Goal: Information Seeking & Learning: Learn about a topic

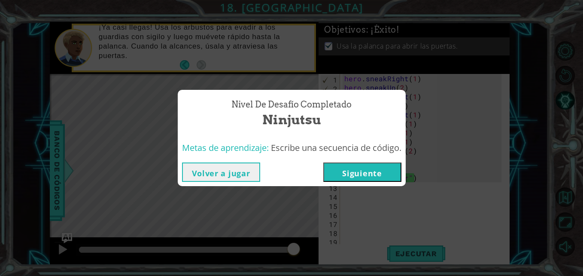
scroll to position [0, 4]
click at [240, 183] on div "Volver a jugar [GEOGRAPHIC_DATA]" at bounding box center [292, 172] width 228 height 28
click at [235, 174] on button "Volver a jugar" at bounding box center [221, 171] width 78 height 19
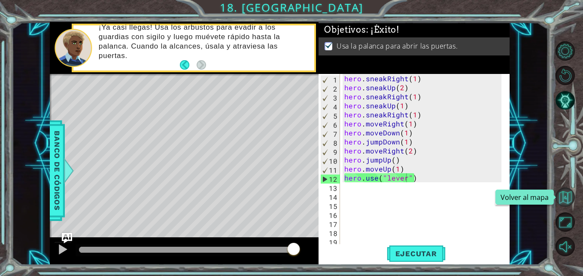
click at [562, 197] on button "Volver al mapa" at bounding box center [565, 196] width 19 height 19
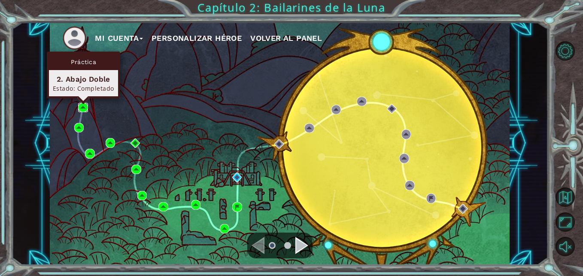
click at [81, 108] on img at bounding box center [82, 107] width 9 height 9
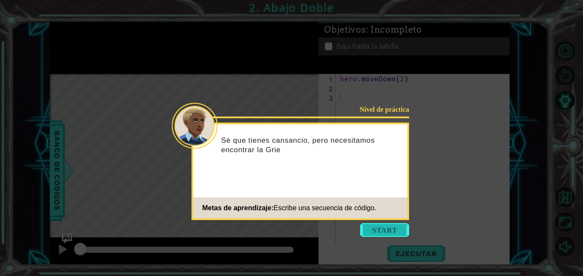
click at [373, 223] on button "Start" at bounding box center [384, 230] width 49 height 14
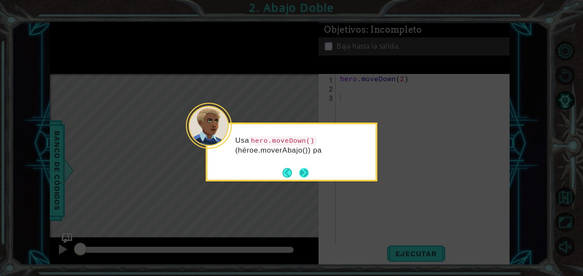
click at [308, 177] on button "Next" at bounding box center [304, 173] width 10 height 10
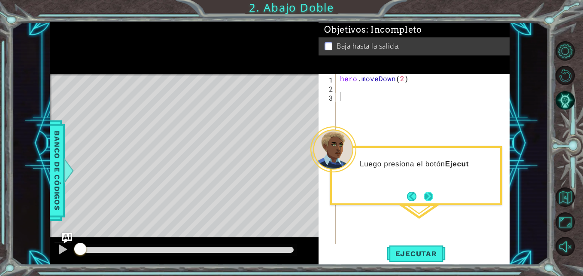
click at [428, 201] on button "Next" at bounding box center [429, 196] width 10 height 10
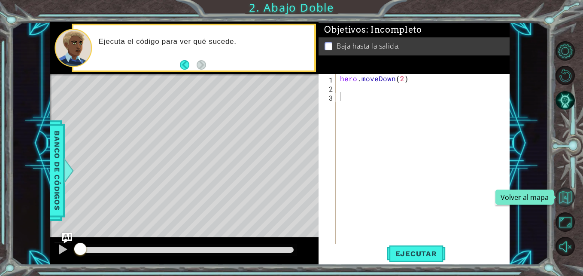
click at [571, 192] on button "Volver al mapa" at bounding box center [565, 196] width 19 height 19
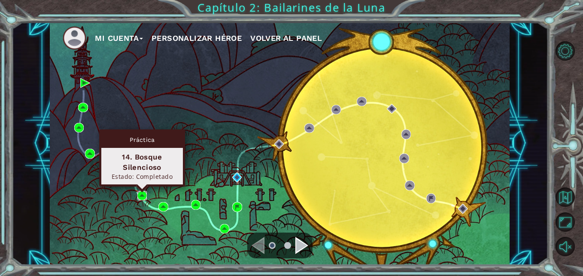
click at [140, 199] on img at bounding box center [141, 195] width 9 height 9
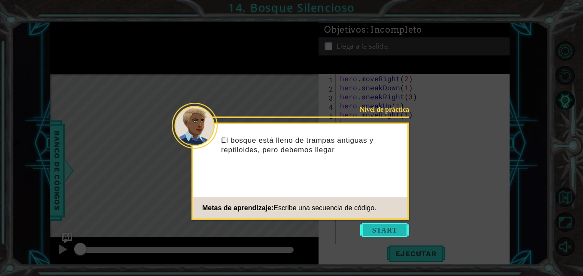
click at [372, 230] on button "Start" at bounding box center [384, 230] width 49 height 14
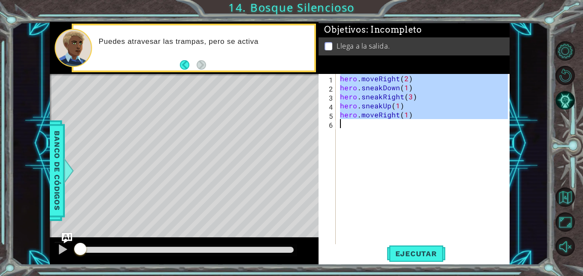
drag, startPoint x: 339, startPoint y: 78, endPoint x: 429, endPoint y: 122, distance: 99.7
click at [429, 122] on div "hero . moveRight ( 2 ) hero . sneakDown ( 1 ) hero . sneakRight ( 3 ) hero . sn…" at bounding box center [426, 168] width 174 height 189
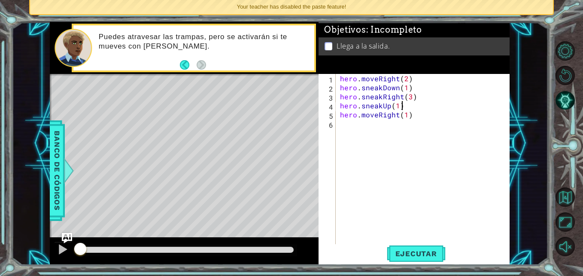
click at [415, 107] on div "hero . moveRight ( 2 ) hero . sneakDown ( 1 ) hero . sneakRight ( 3 ) hero . sn…" at bounding box center [426, 168] width 174 height 189
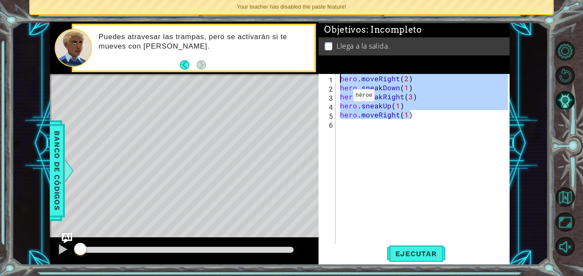
drag, startPoint x: 415, startPoint y: 113, endPoint x: 332, endPoint y: 75, distance: 91.3
click at [332, 75] on div "hero.sneakUp(1) 1 2 3 4 5 6 hero . moveRight ( 2 ) hero . sneakDown ( 1 ) hero …" at bounding box center [413, 159] width 189 height 171
type textarea "hero.moveRight(2) hero.sneakDown(1)"
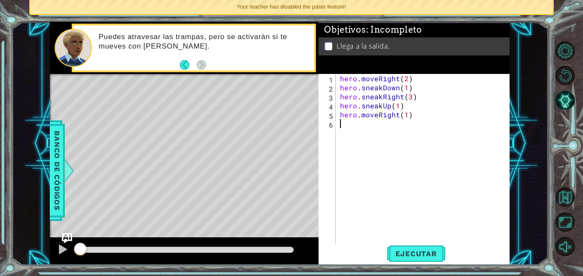
click at [494, 242] on div "hero . moveRight ( 2 ) hero . sneakDown ( 1 ) hero . sneakRight ( 3 ) hero . sn…" at bounding box center [426, 168] width 174 height 189
click at [407, 253] on span "Ejecutar" at bounding box center [416, 253] width 59 height 9
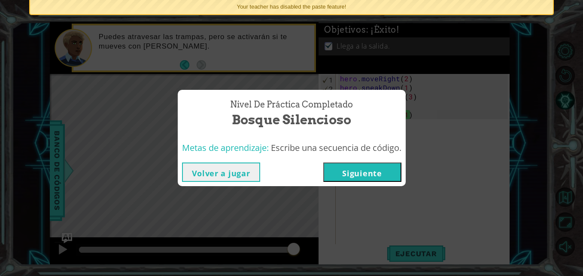
click at [354, 168] on button "Siguiente" at bounding box center [363, 171] width 78 height 19
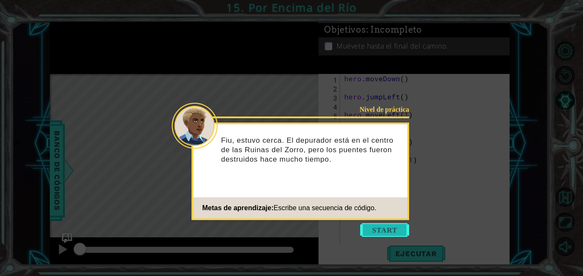
click at [373, 227] on button "Start" at bounding box center [384, 230] width 49 height 14
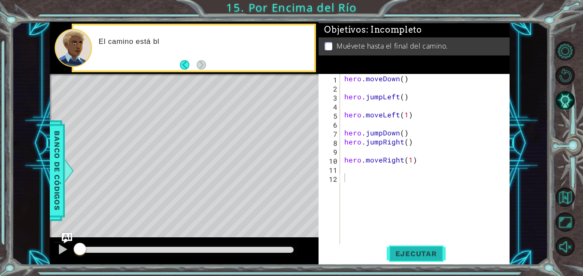
click at [403, 253] on span "Ejecutar" at bounding box center [416, 253] width 59 height 9
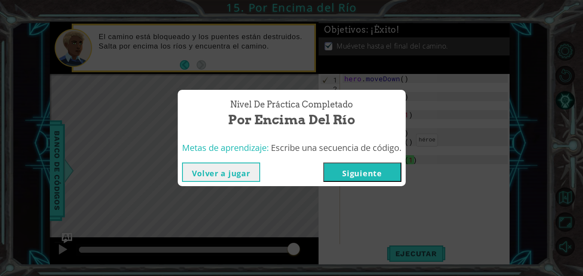
click at [241, 167] on button "Volver a jugar" at bounding box center [221, 171] width 78 height 19
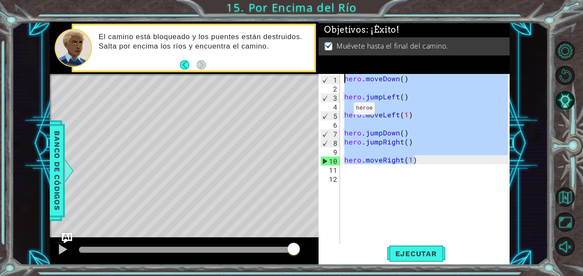
drag, startPoint x: 432, startPoint y: 158, endPoint x: 335, endPoint y: 73, distance: 128.5
click at [335, 73] on div "Objetivos : ¡Éxito! Muévete hasta el final del camino. 1 2 3 4 5 6 7 8 9 10 11 …" at bounding box center [414, 143] width 191 height 243
click at [405, 255] on span "Ejecutar" at bounding box center [416, 253] width 59 height 9
type textarea "hero.moveDown()"
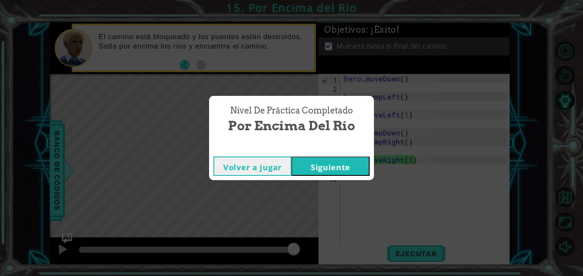
click at [346, 169] on button "Siguiente" at bounding box center [331, 165] width 78 height 19
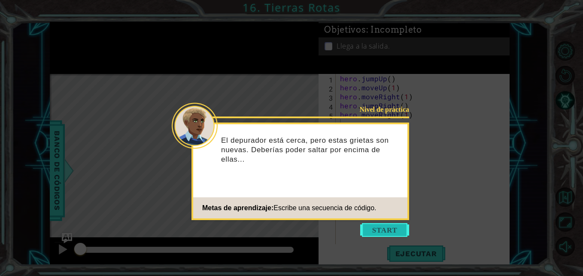
click at [374, 226] on button "Start" at bounding box center [384, 230] width 49 height 14
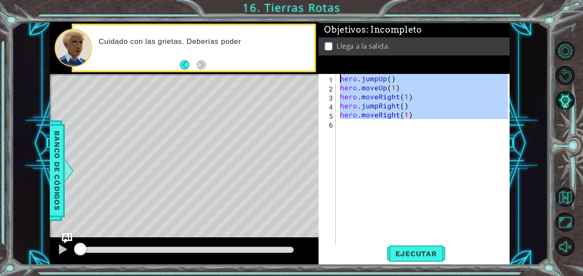
drag, startPoint x: 422, startPoint y: 126, endPoint x: 314, endPoint y: 12, distance: 156.8
click at [314, 12] on div "1 ההההההההההההההההההההההההההההההההההההההההההההההההההההההההההההההההההההההההההההה…" at bounding box center [291, 138] width 583 height 276
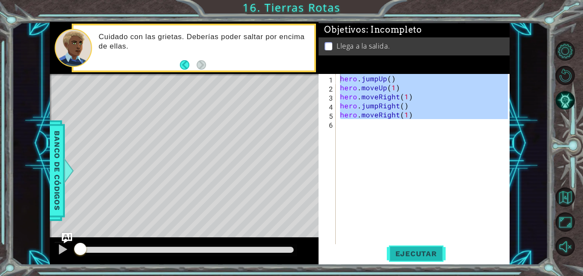
click at [405, 255] on span "Ejecutar" at bounding box center [416, 253] width 59 height 9
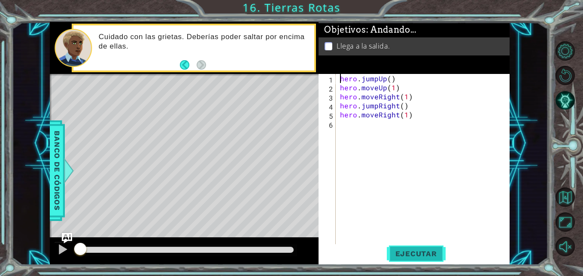
type textarea "hero.jumpUp()"
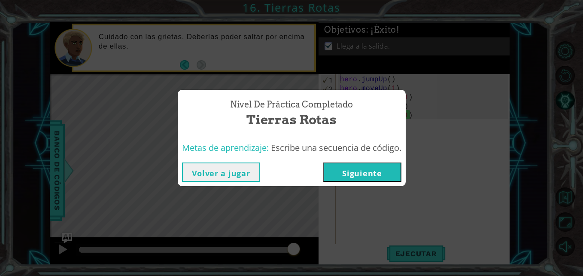
click at [365, 180] on button "Siguiente" at bounding box center [363, 171] width 78 height 19
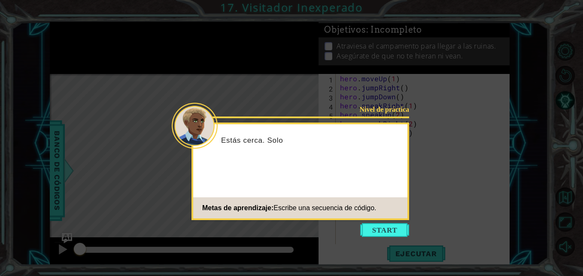
click at [415, 114] on icon at bounding box center [291, 138] width 583 height 276
click at [380, 233] on button "Start" at bounding box center [384, 230] width 49 height 14
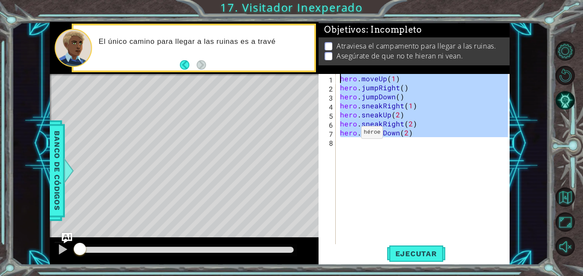
drag, startPoint x: 429, startPoint y: 141, endPoint x: 328, endPoint y: 80, distance: 117.6
click at [328, 80] on div "1 2 3 4 5 6 7 8 hero . moveUp ( 1 ) hero . jumpRight ( ) hero . jumpDown ( ) he…" at bounding box center [413, 159] width 189 height 171
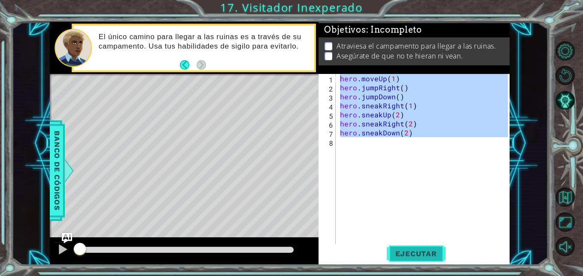
click at [438, 259] on button "Ejecutar" at bounding box center [416, 253] width 59 height 19
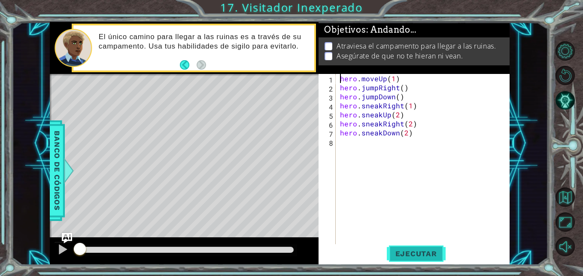
type textarea "hero.moveUp(1)"
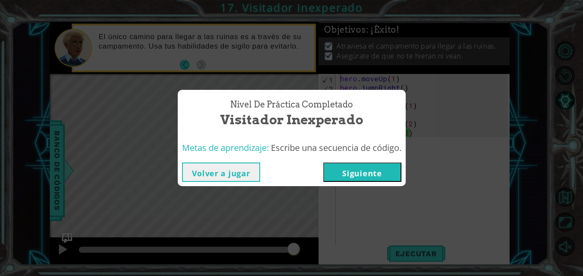
click at [373, 175] on button "Siguiente" at bounding box center [363, 171] width 78 height 19
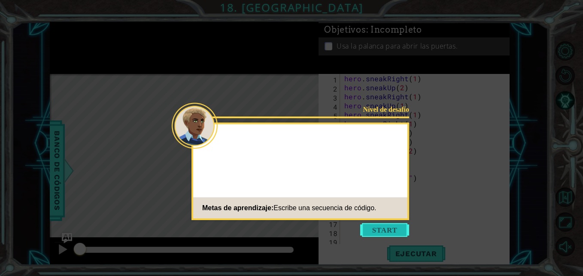
scroll to position [18, 0]
click at [382, 228] on button "Start" at bounding box center [384, 230] width 49 height 14
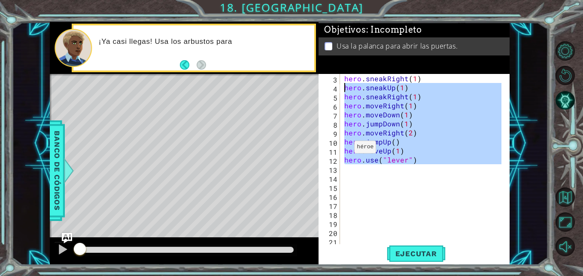
scroll to position [0, 0]
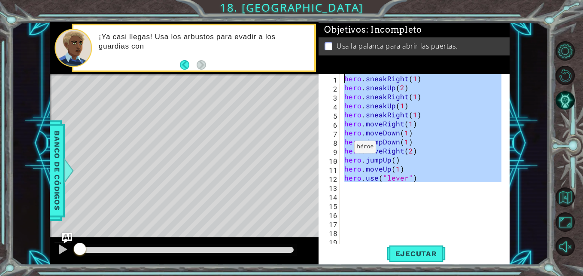
drag, startPoint x: 440, startPoint y: 172, endPoint x: 332, endPoint y: 56, distance: 158.7
click at [332, 56] on div "Objetivos : Incompleto Usa [PERSON_NAME] para abrir las puertas. 1 2 3 4 5 6 7 …" at bounding box center [414, 143] width 191 height 243
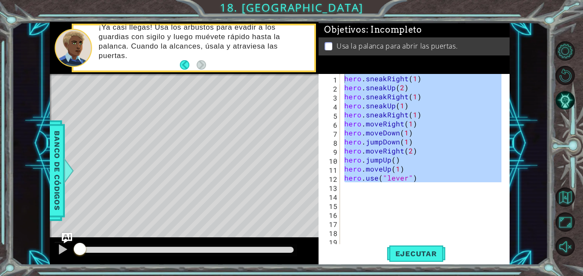
click at [254, 190] on div "Level Map" at bounding box center [248, 200] width 397 height 253
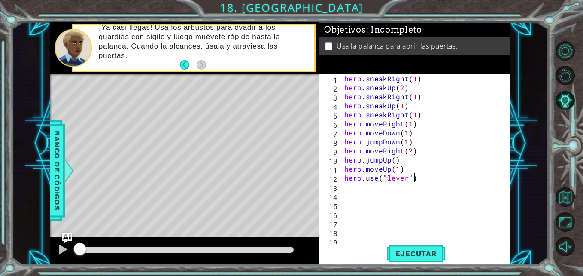
click at [488, 179] on div "hero . sneakRight ( 1 ) hero . sneakUp ( 2 ) hero . sneakRight ( 1 ) hero . sne…" at bounding box center [424, 168] width 163 height 189
type textarea "hero.use("lever")"
click at [424, 253] on span "Ejecutar" at bounding box center [416, 253] width 59 height 9
